Goal: Check status

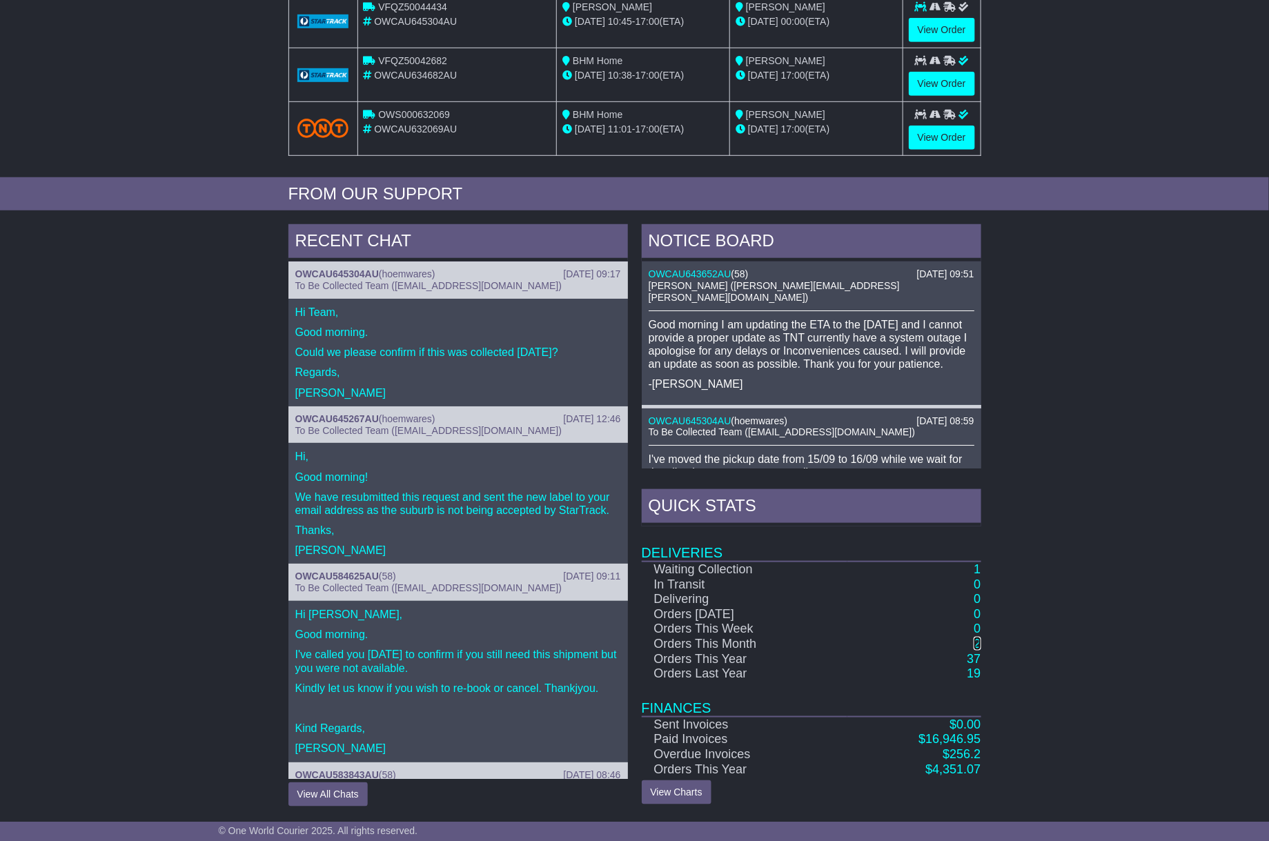
click at [977, 644] on link "2" at bounding box center [977, 644] width 7 height 14
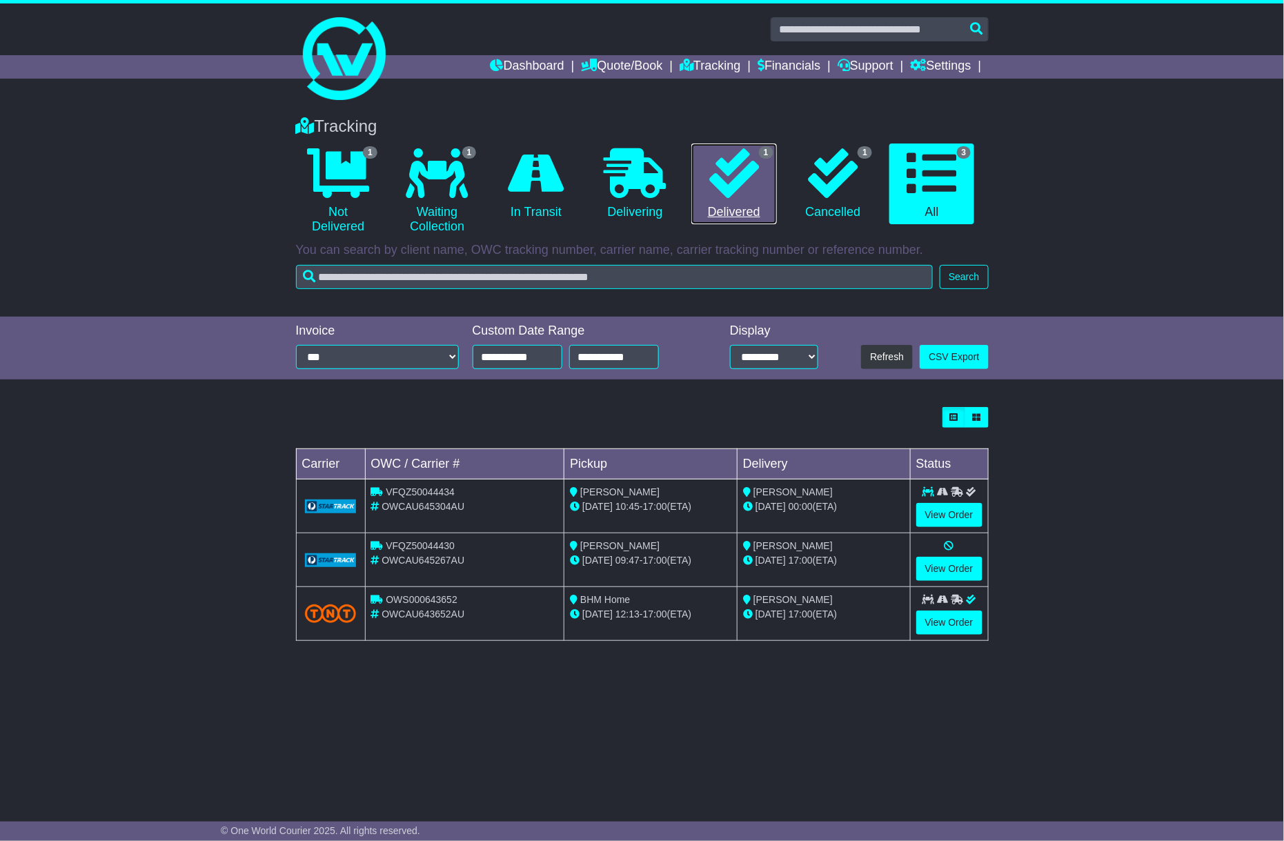
click at [765, 206] on link "1 Delivered" at bounding box center [734, 184] width 85 height 81
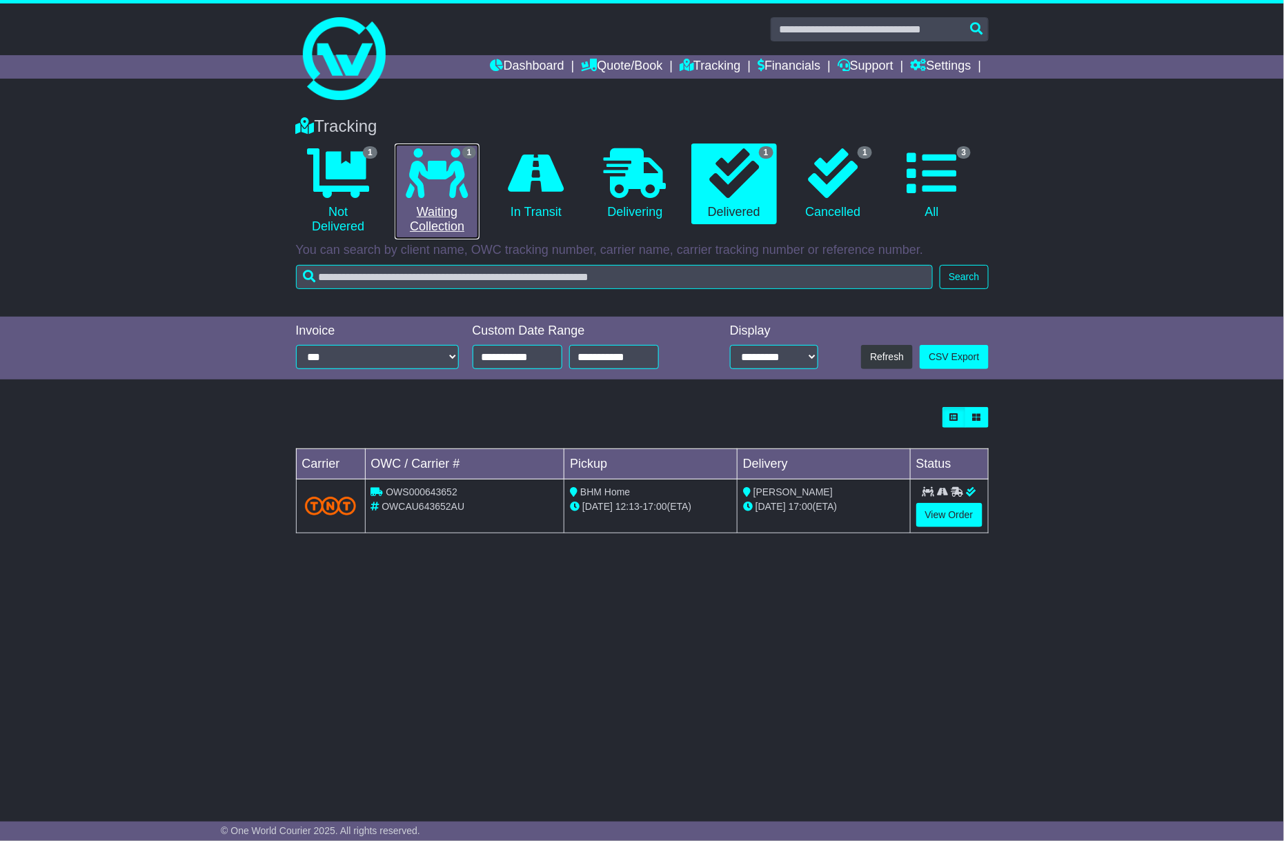
click at [460, 180] on icon at bounding box center [437, 173] width 62 height 50
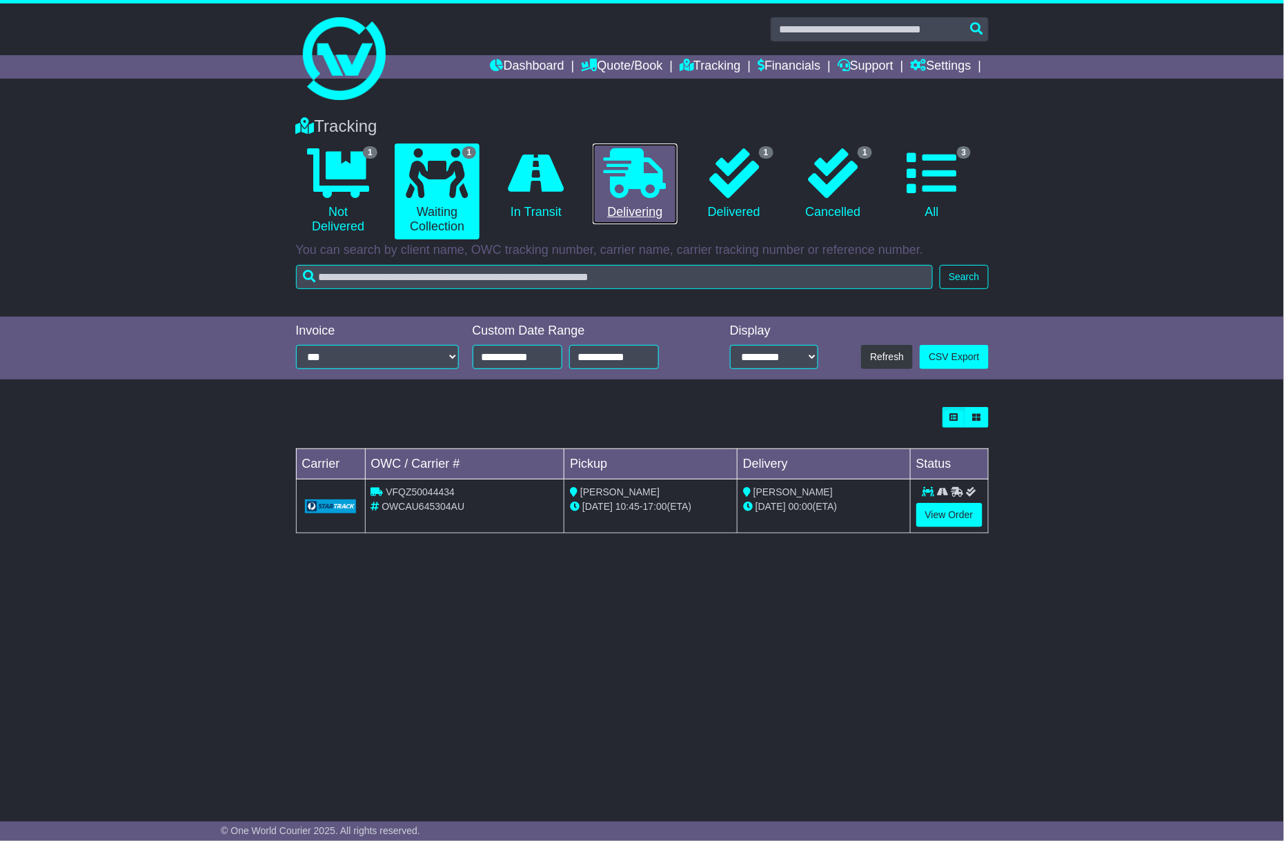
click at [671, 179] on link "0 Delivering" at bounding box center [635, 184] width 85 height 81
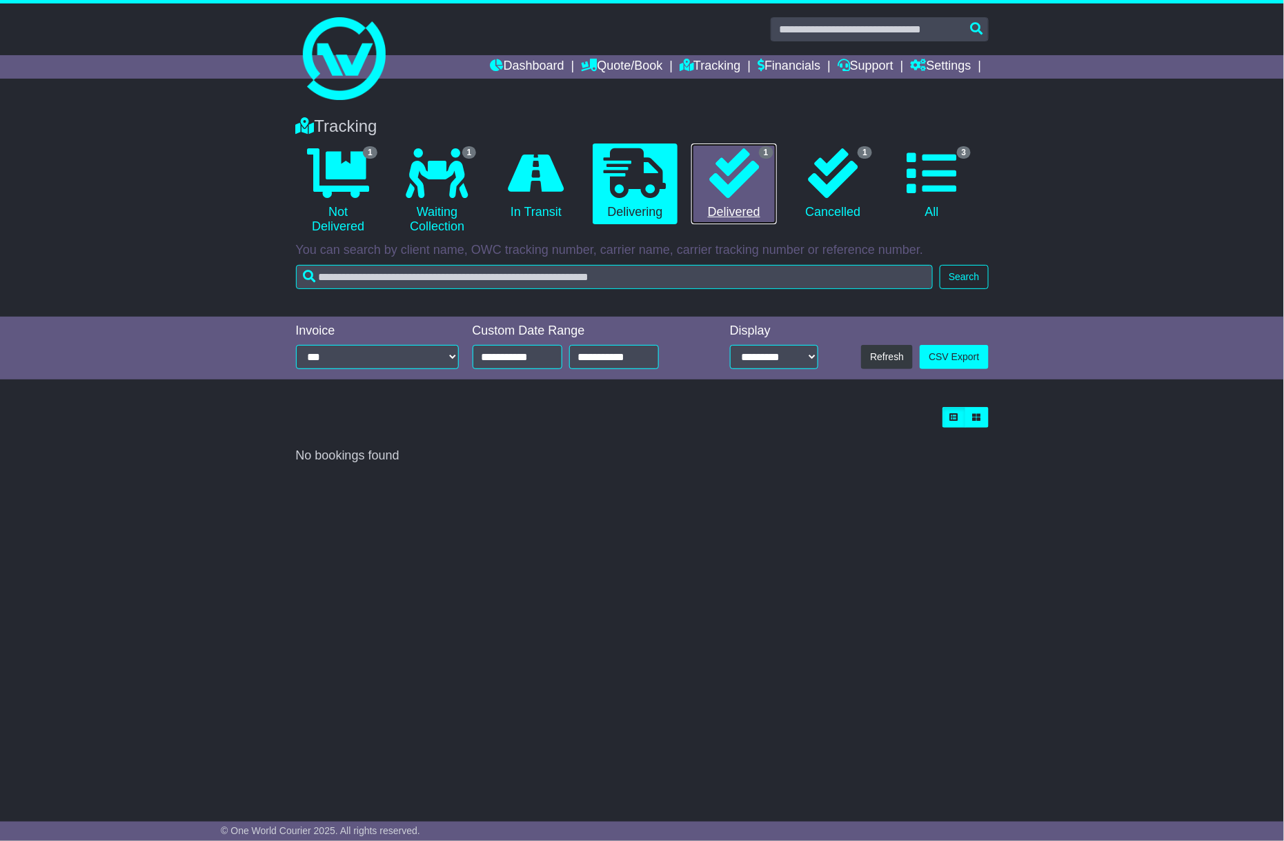
click at [716, 179] on icon at bounding box center [734, 173] width 50 height 50
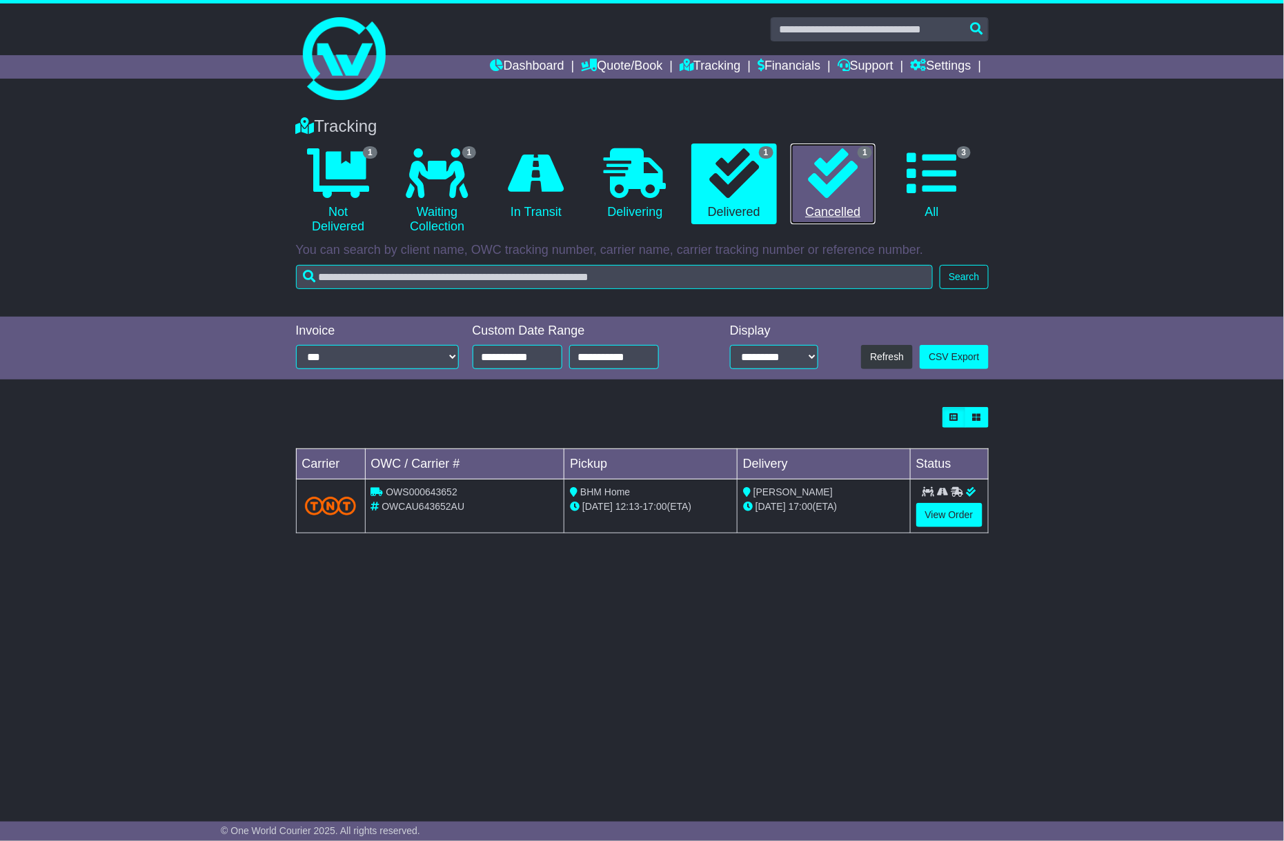
click at [822, 184] on icon at bounding box center [833, 173] width 50 height 50
